Goal: Task Accomplishment & Management: Manage account settings

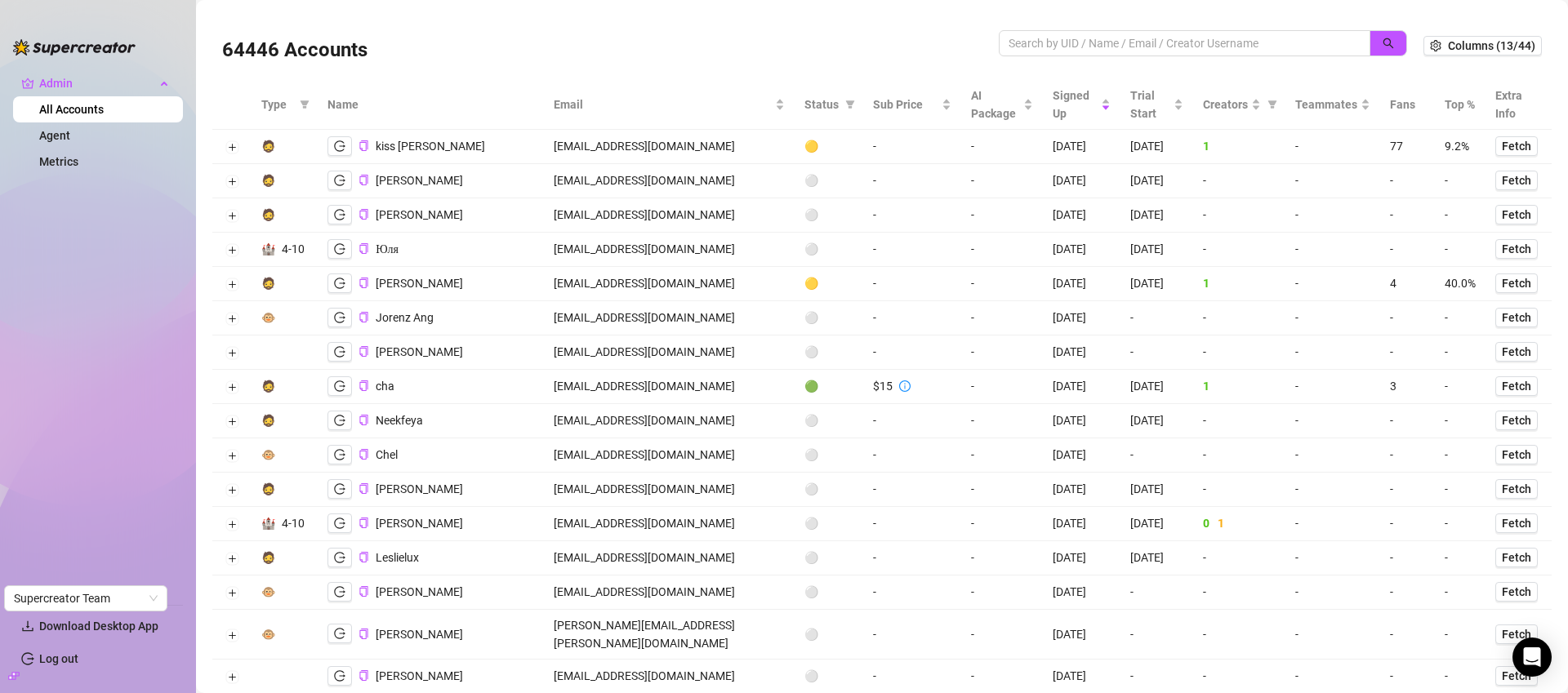
click at [1087, 42] on input "search" at bounding box center [1177, 43] width 339 height 18
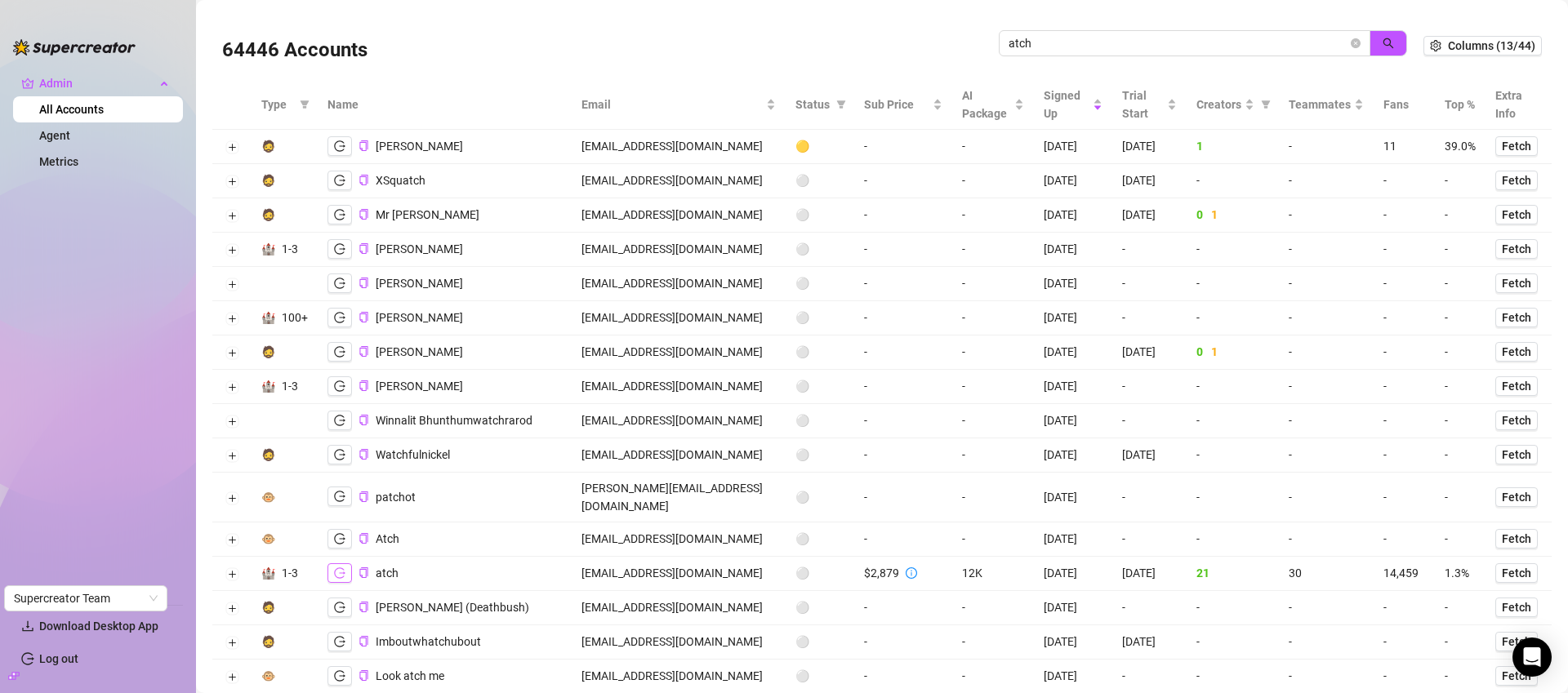
click at [337, 567] on icon "logout" at bounding box center [339, 573] width 12 height 12
click at [1120, 41] on input "atch" at bounding box center [1177, 43] width 339 height 18
click at [1121, 41] on input "atch" at bounding box center [1177, 43] width 339 height 18
paste input "[PERSON_NAME][EMAIL_ADDRESS][DOMAIN_NAME]"
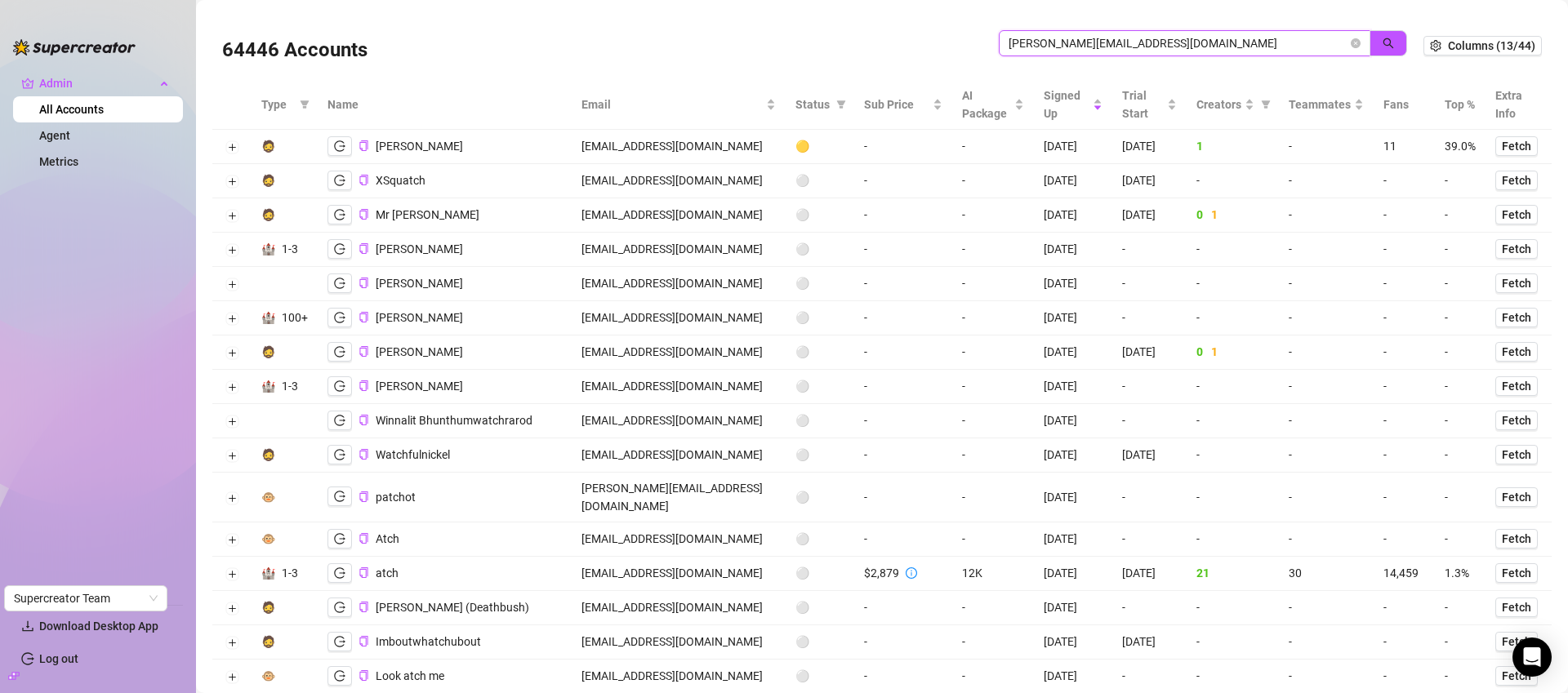
type input "[PERSON_NAME][EMAIL_ADDRESS][DOMAIN_NAME]"
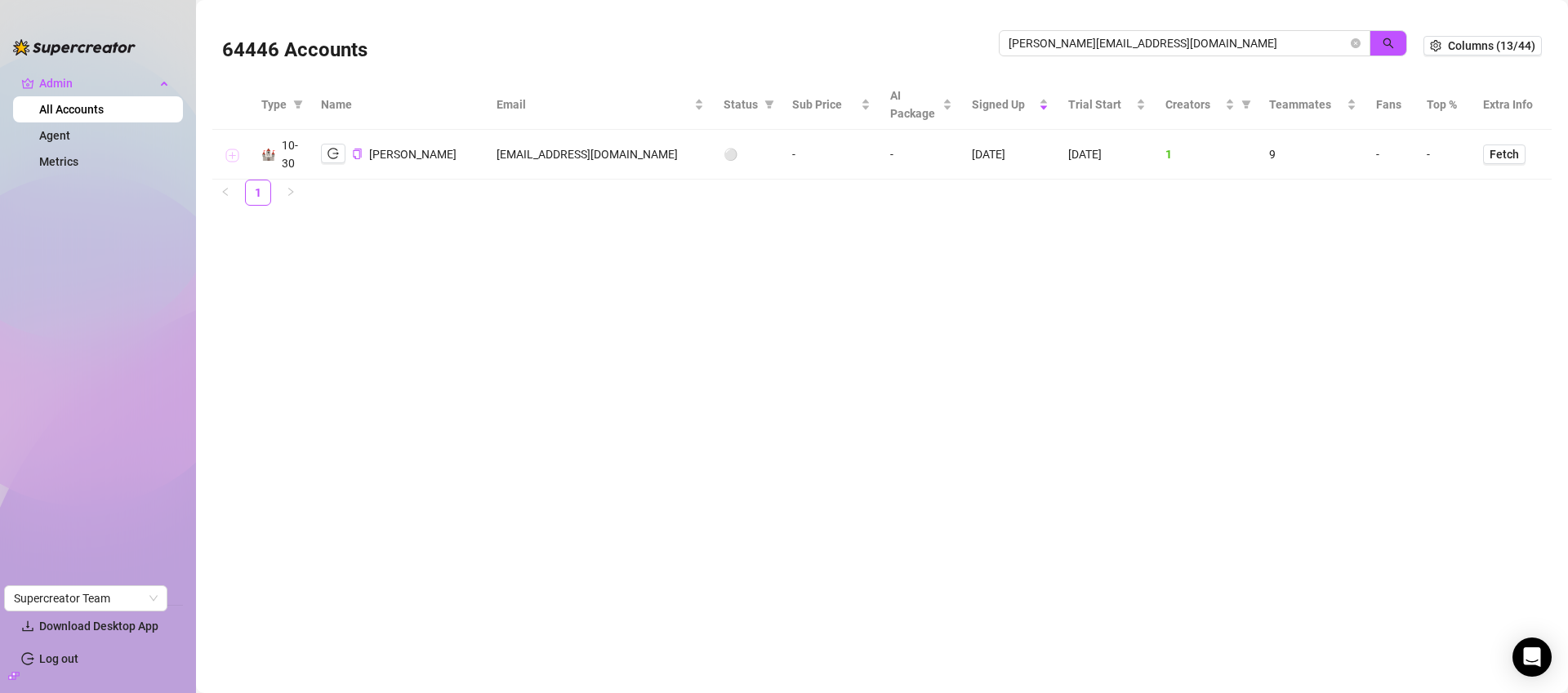
click at [233, 161] on button "Expand row" at bounding box center [232, 156] width 13 height 13
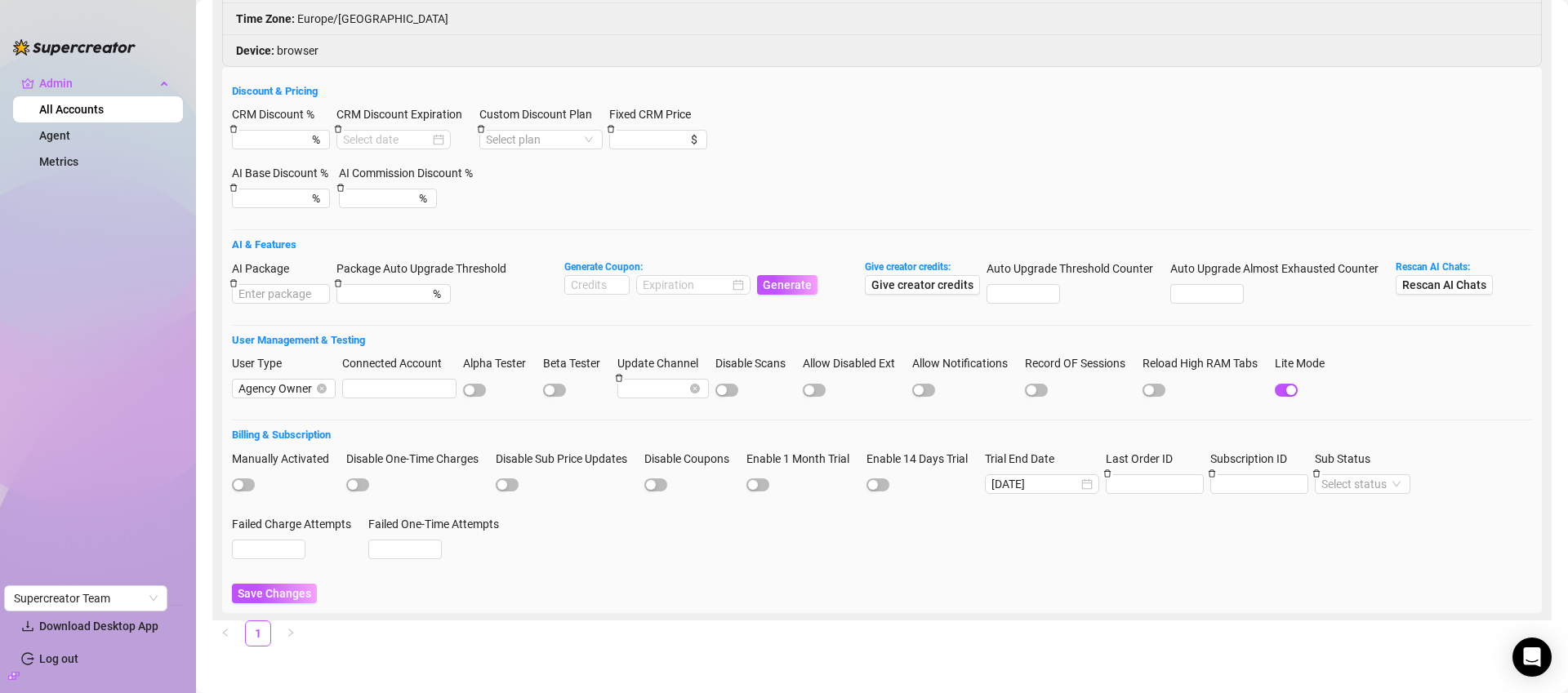
scroll to position [377, 0]
click at [1065, 485] on input "[DATE]" at bounding box center [1035, 482] width 87 height 18
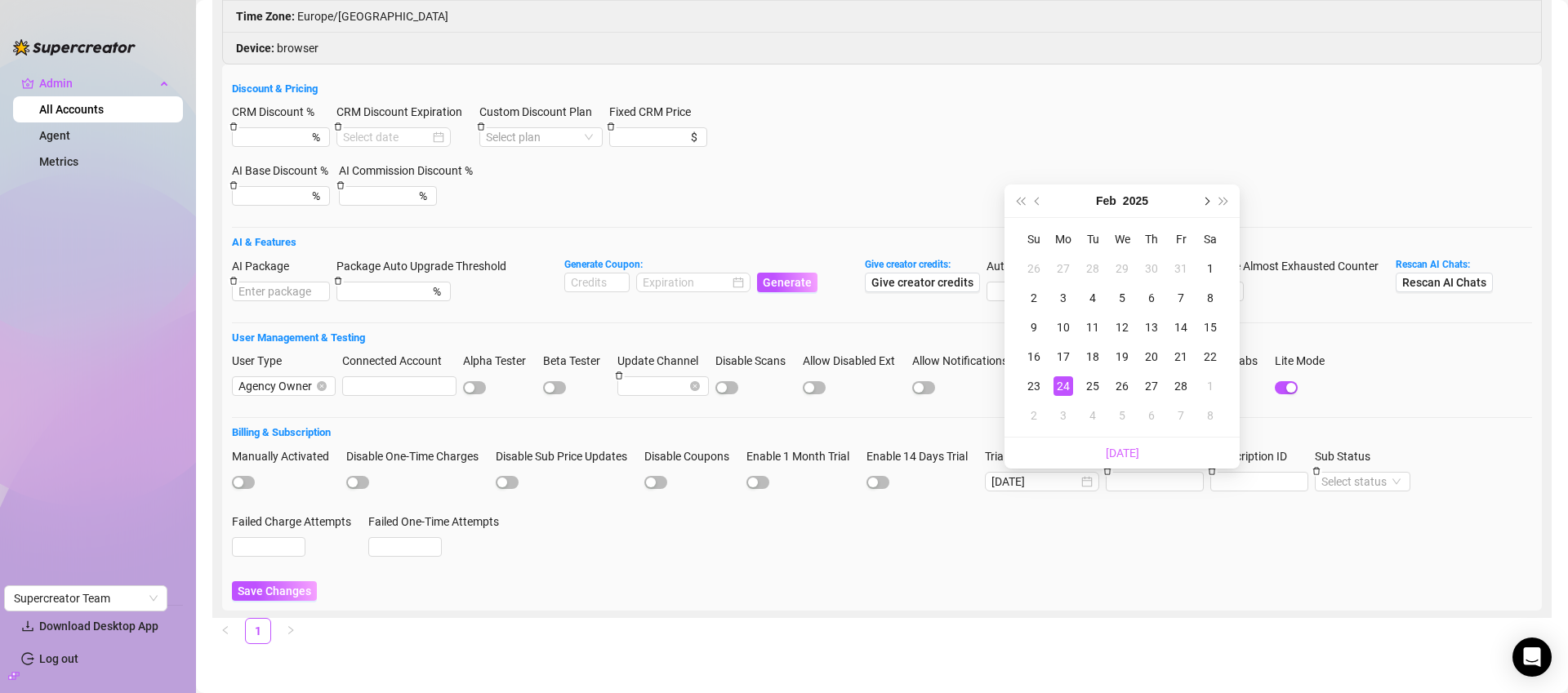
click at [1201, 204] on button "Next month (PageDown)" at bounding box center [1205, 200] width 18 height 32
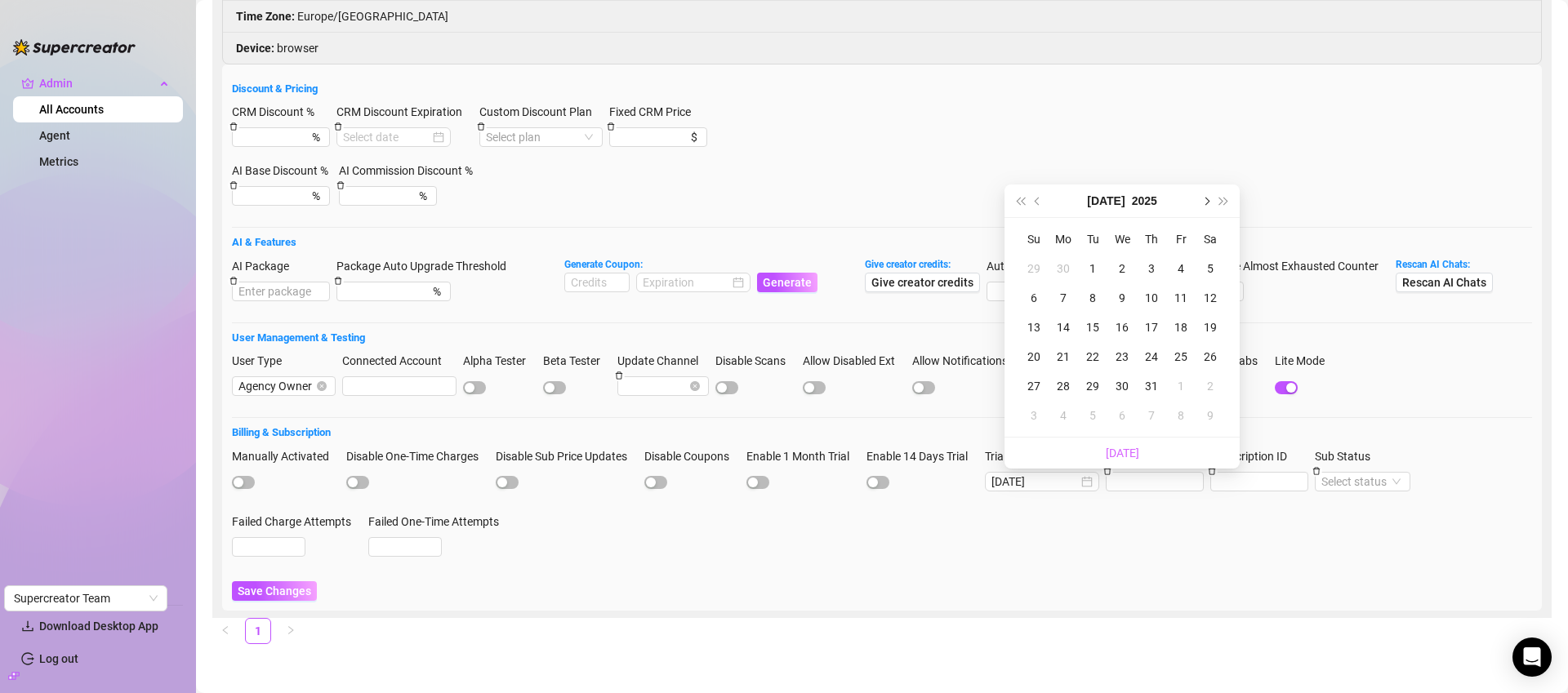
click at [1201, 200] on span "Next month (PageDown)" at bounding box center [1205, 201] width 8 height 8
type input "[DATE]"
click at [1032, 326] on div "12" at bounding box center [1034, 328] width 20 height 20
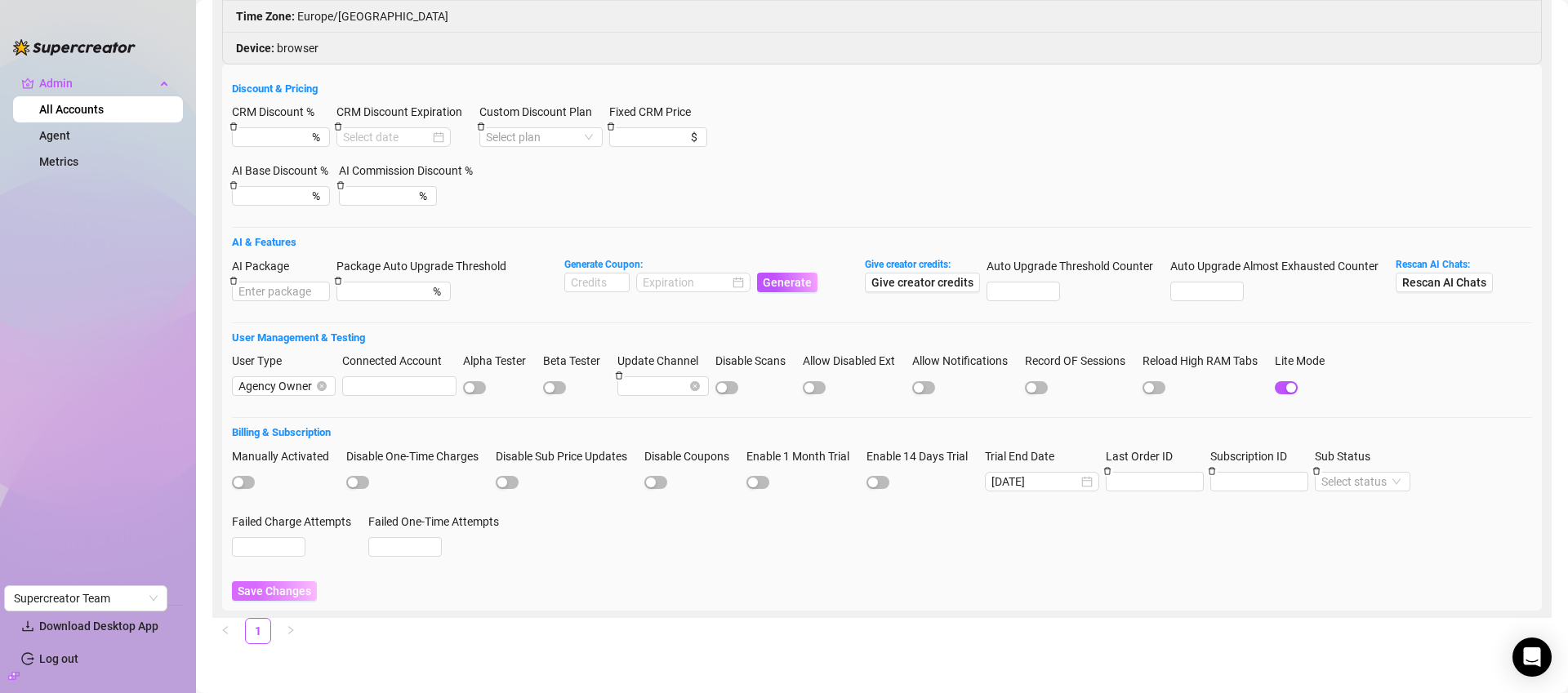
click at [291, 590] on span "Save Changes" at bounding box center [275, 592] width 73 height 13
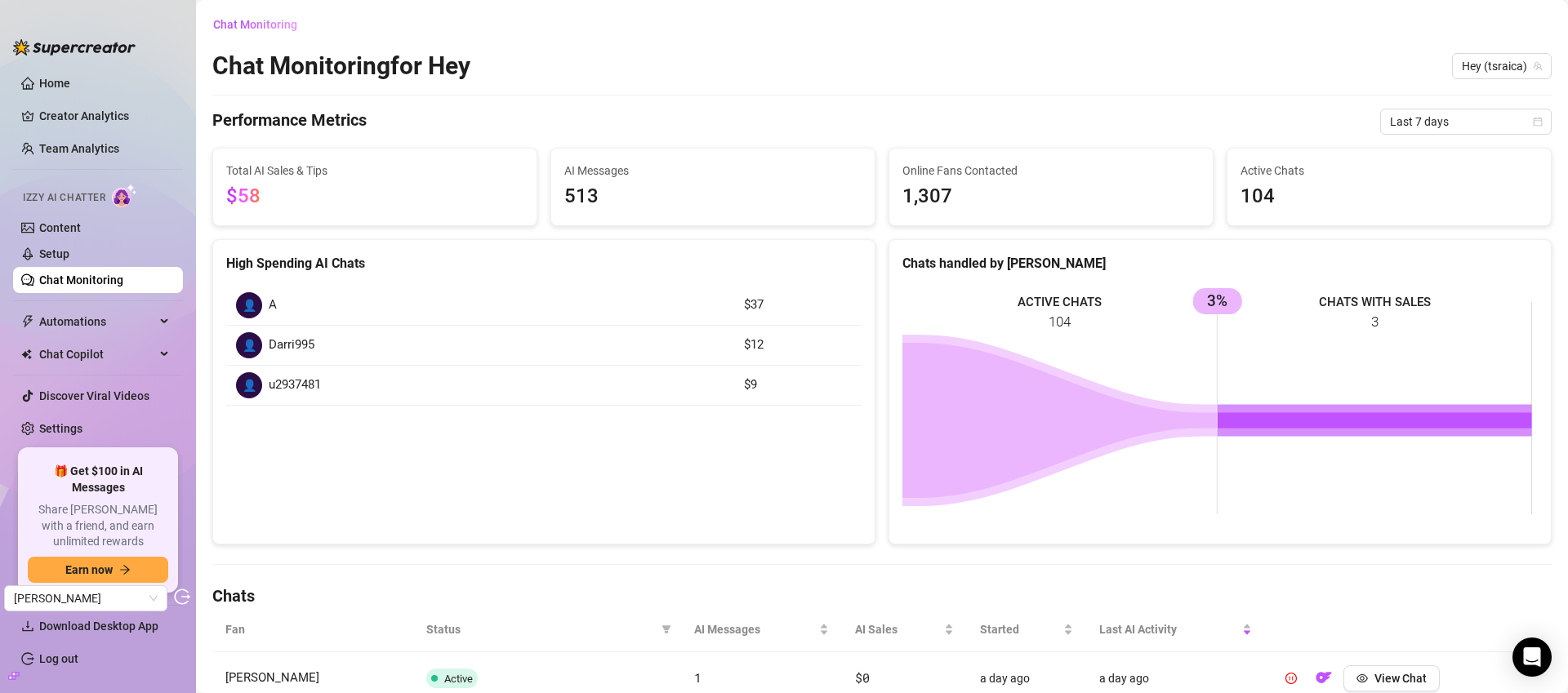
scroll to position [592, 0]
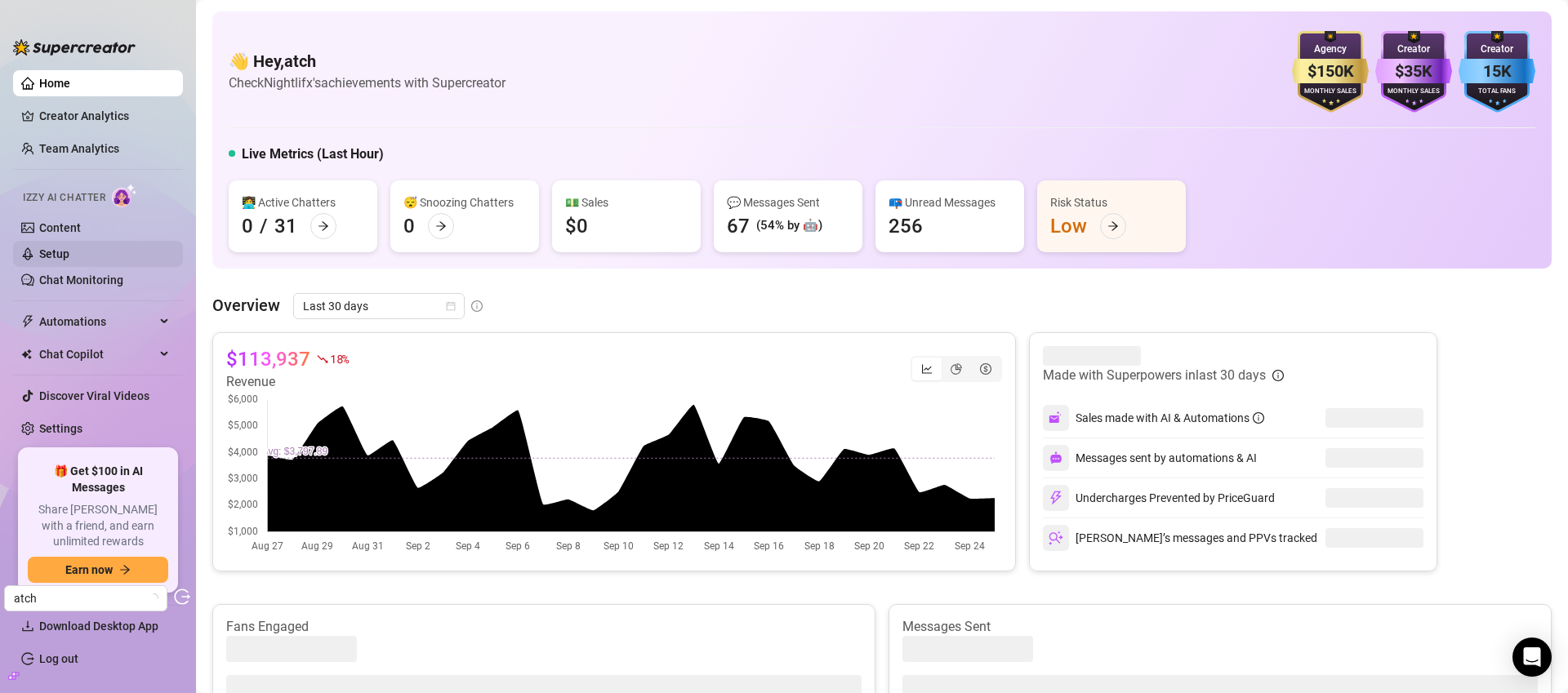
click at [69, 251] on link "Setup" at bounding box center [54, 254] width 30 height 13
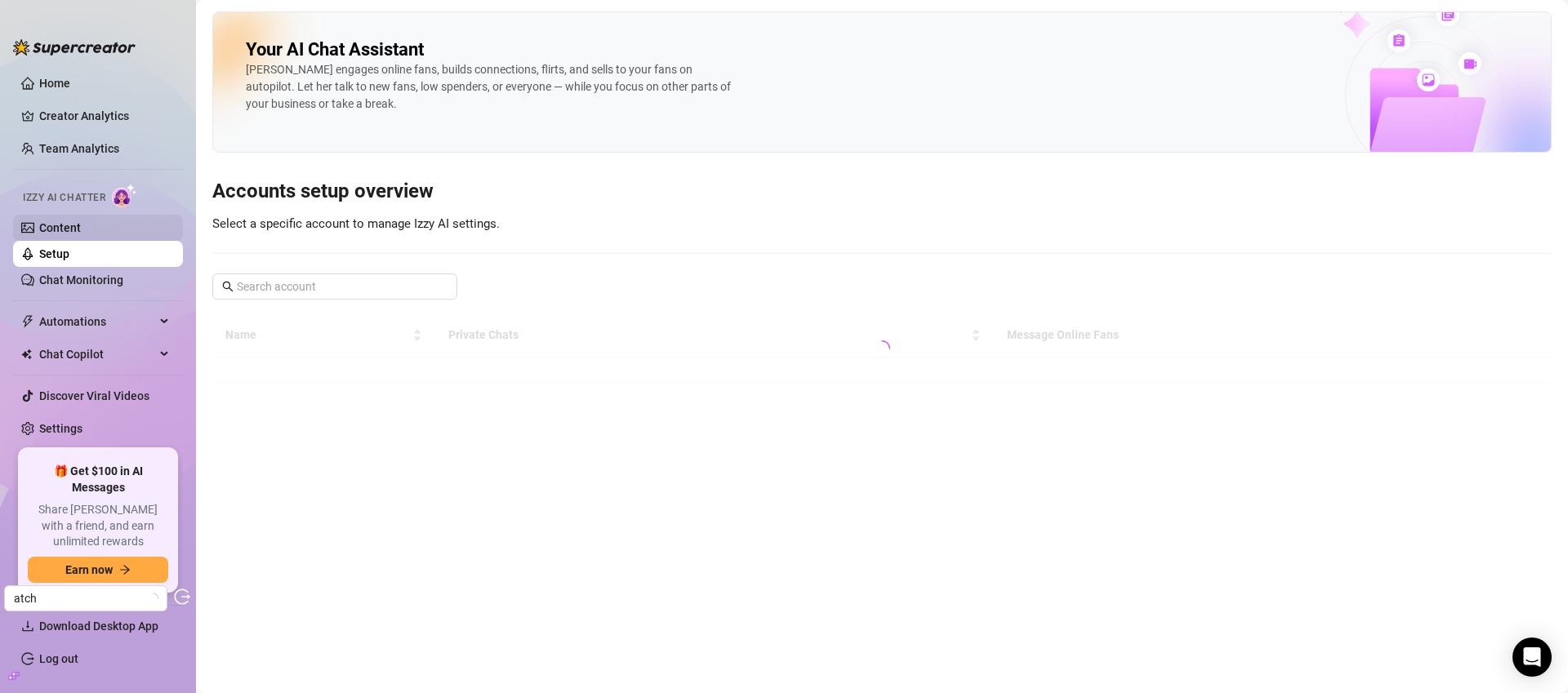
click at [81, 230] on link "Content" at bounding box center [60, 228] width 42 height 13
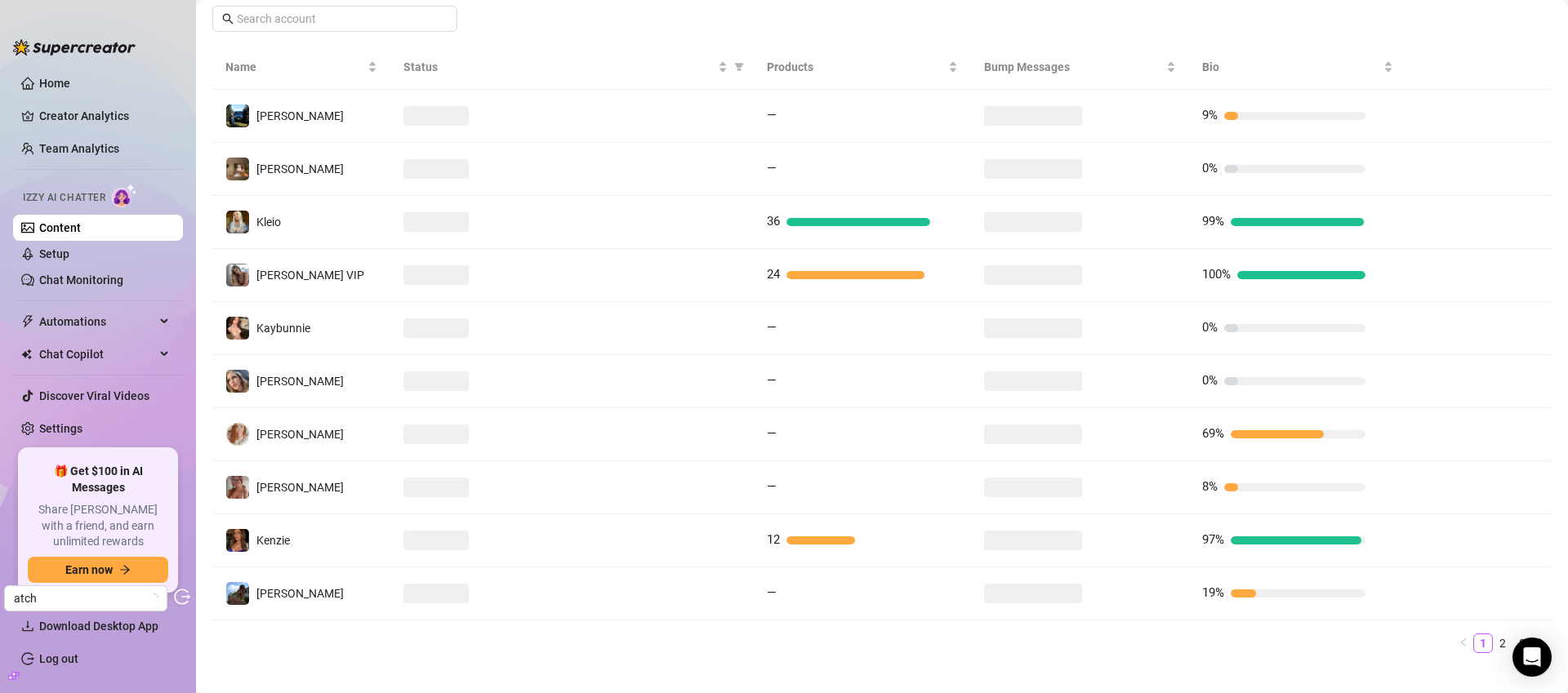
scroll to position [298, 0]
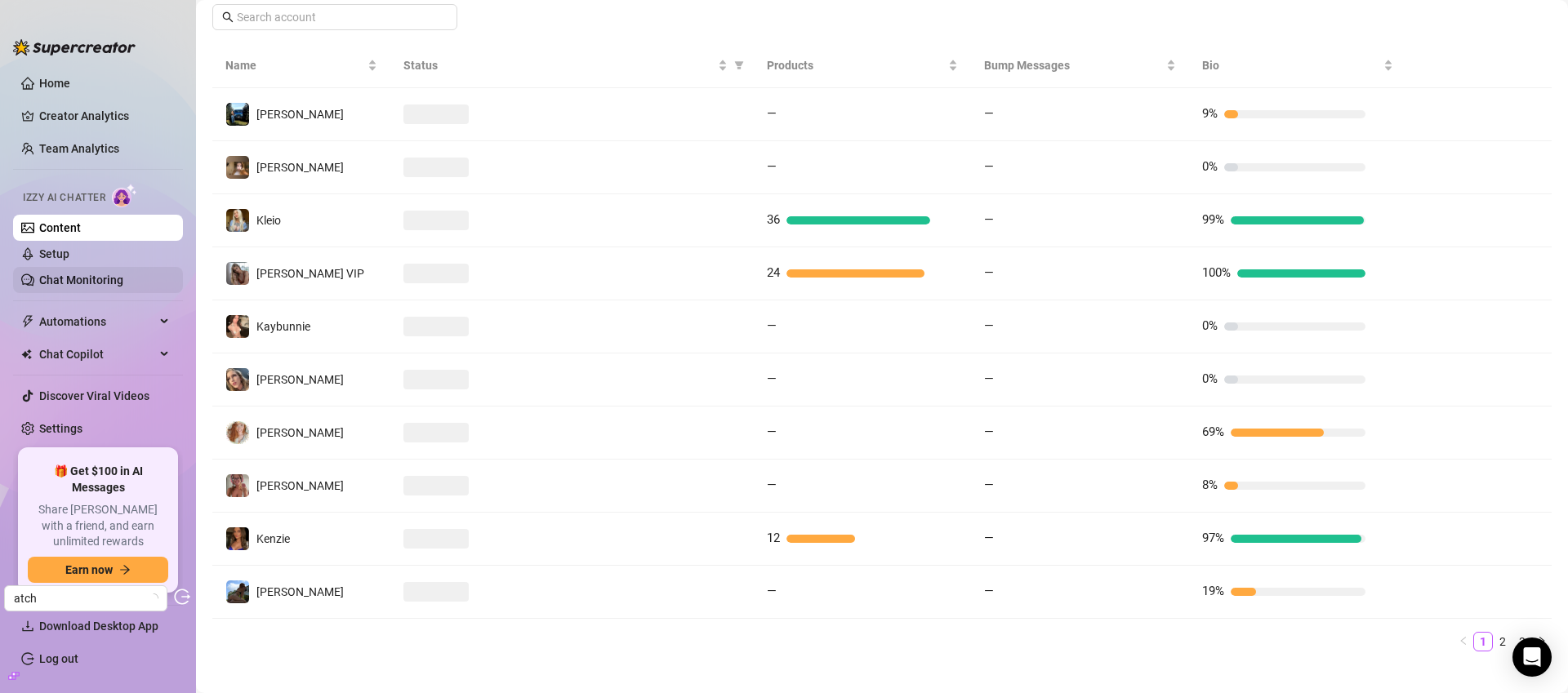
click at [111, 276] on link "Chat Monitoring" at bounding box center [81, 280] width 84 height 13
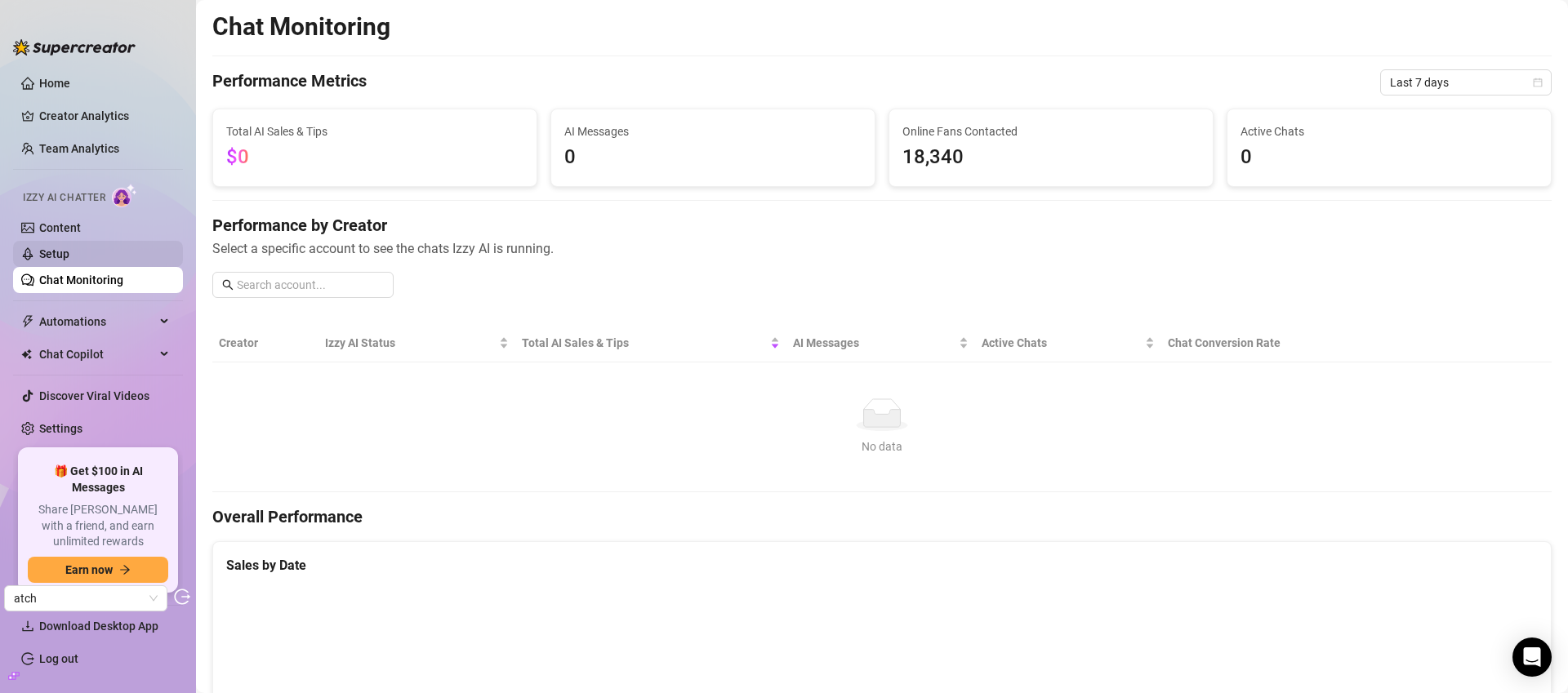
click at [69, 251] on link "Setup" at bounding box center [54, 254] width 30 height 13
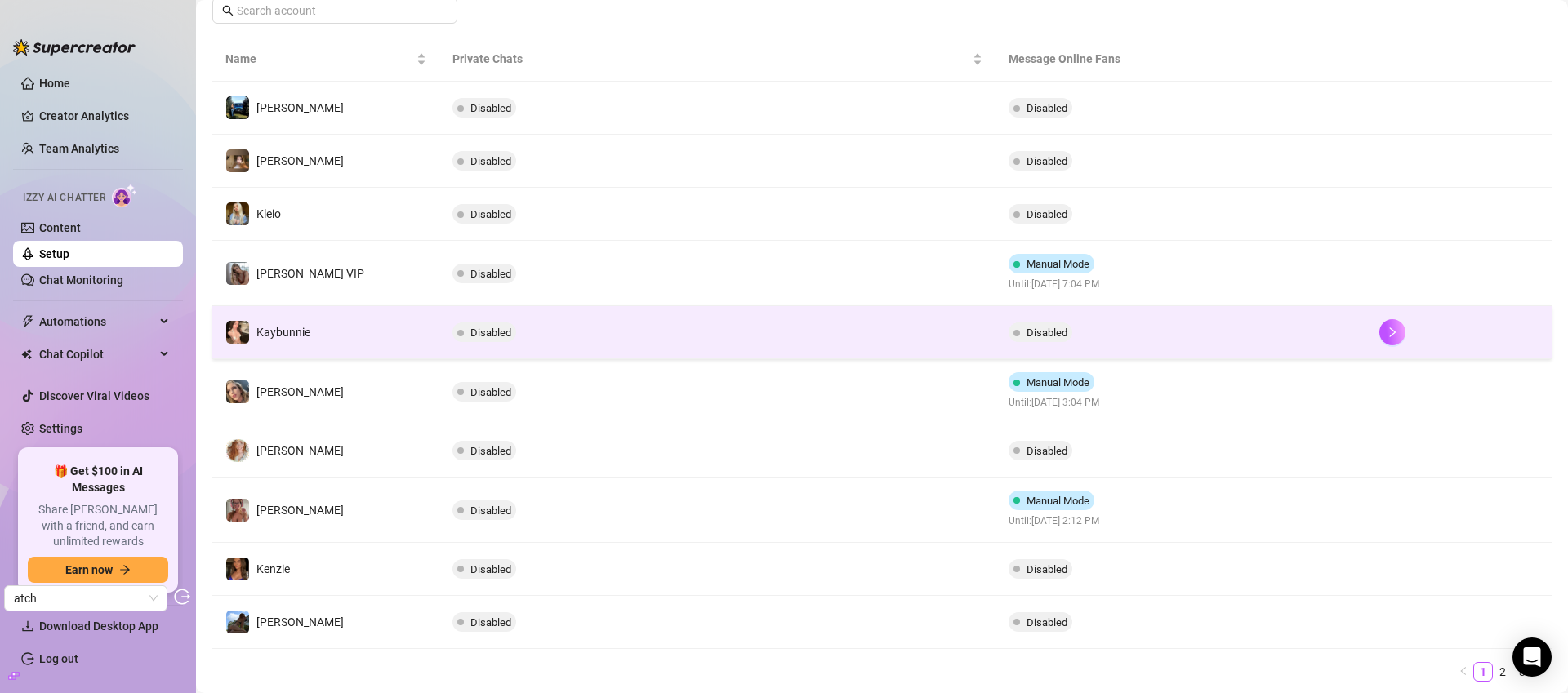
scroll to position [275, 0]
